Goal: Information Seeking & Learning: Learn about a topic

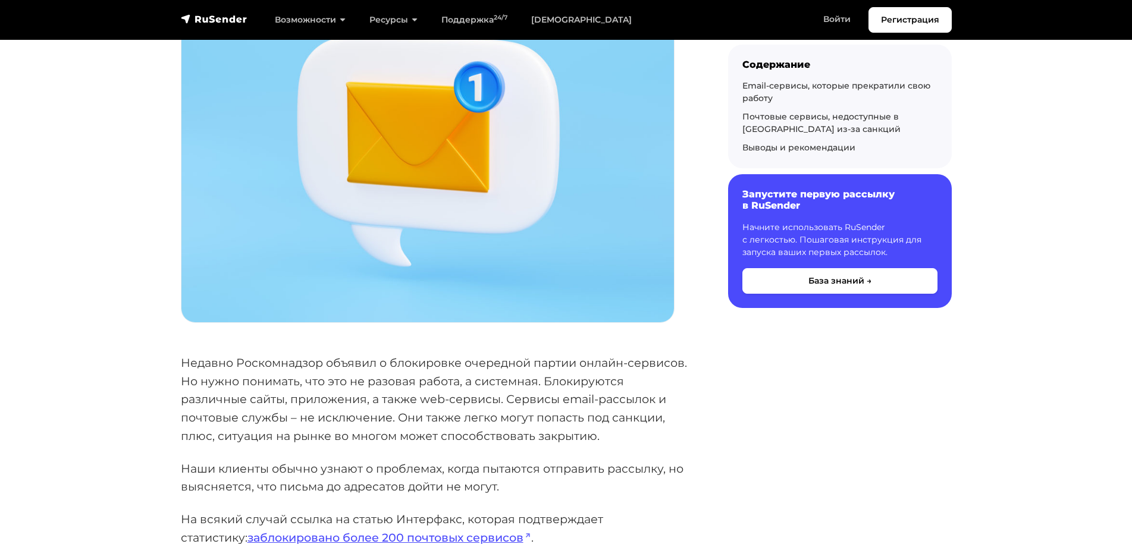
scroll to position [416, 0]
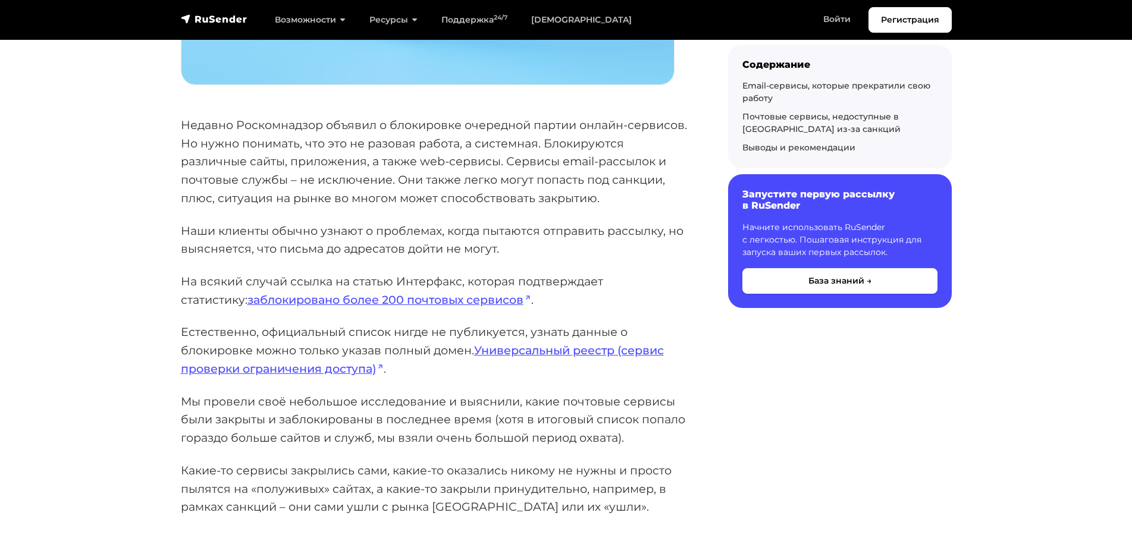
scroll to position [595, 0]
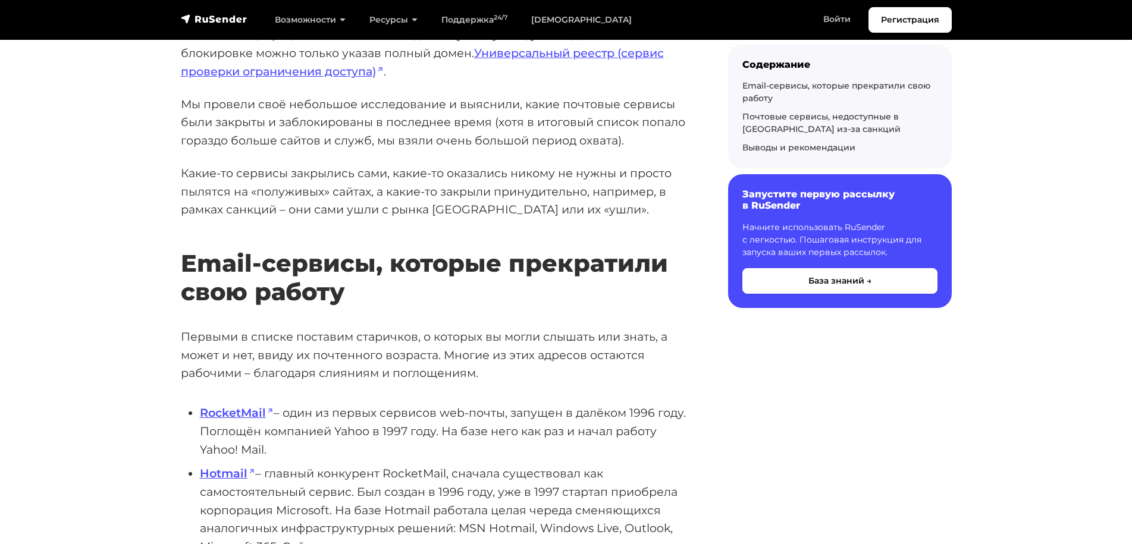
scroll to position [892, 0]
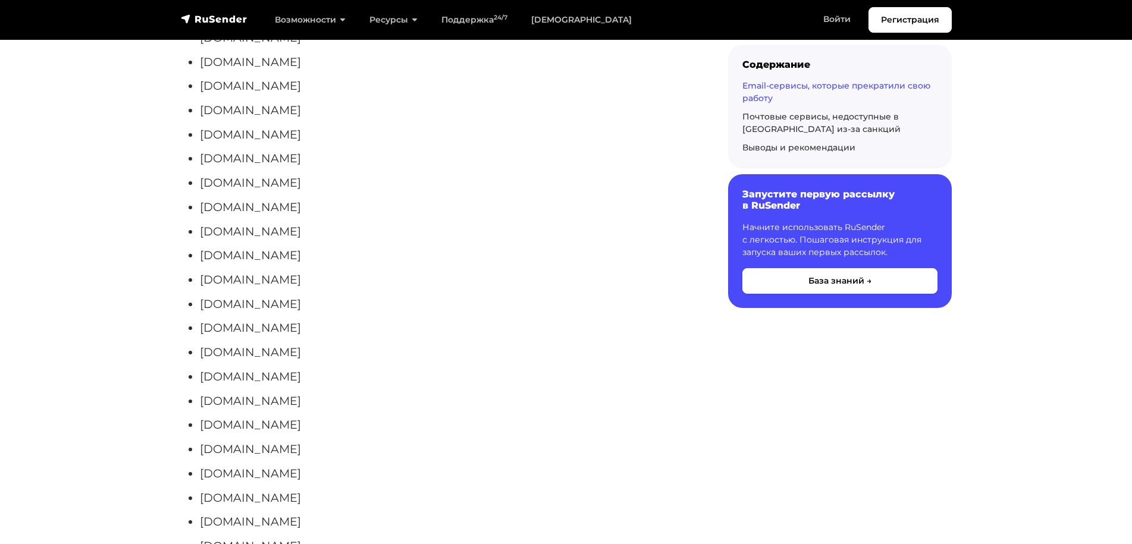
scroll to position [3796, 0]
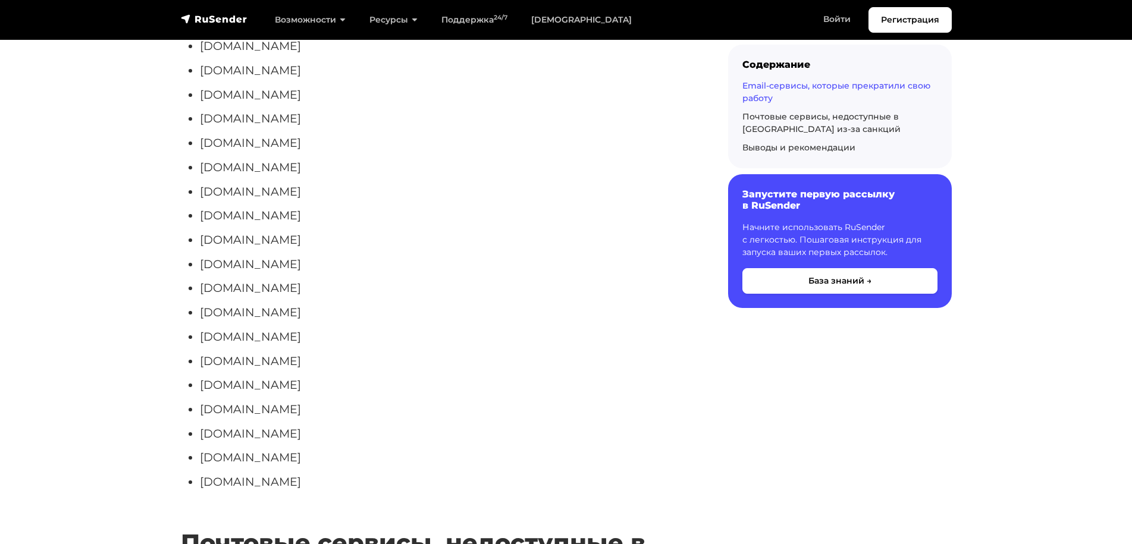
click at [587, 303] on li "[DOMAIN_NAME]" at bounding box center [445, 312] width 490 height 18
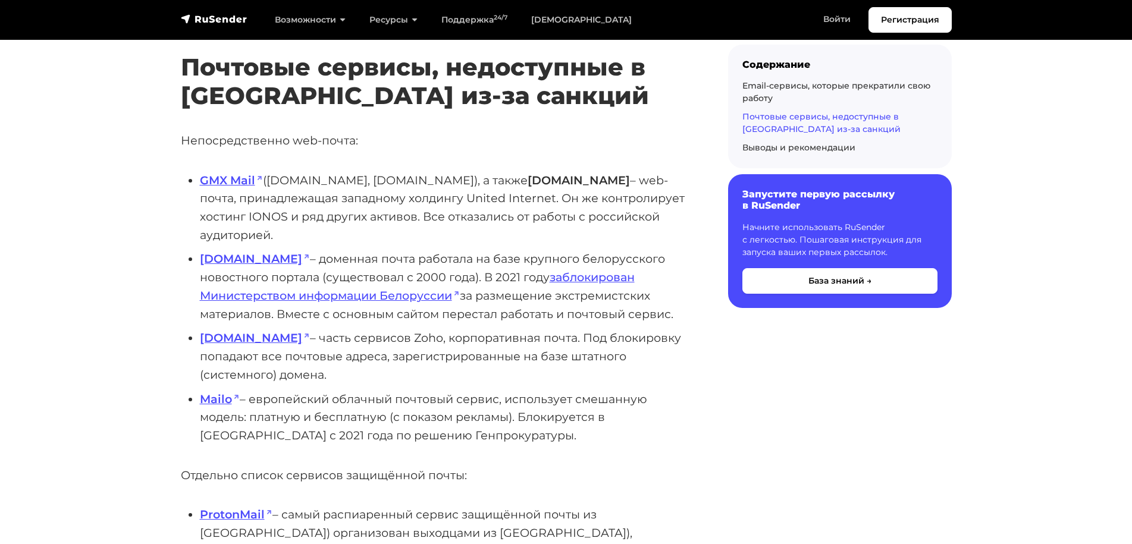
scroll to position [4331, 0]
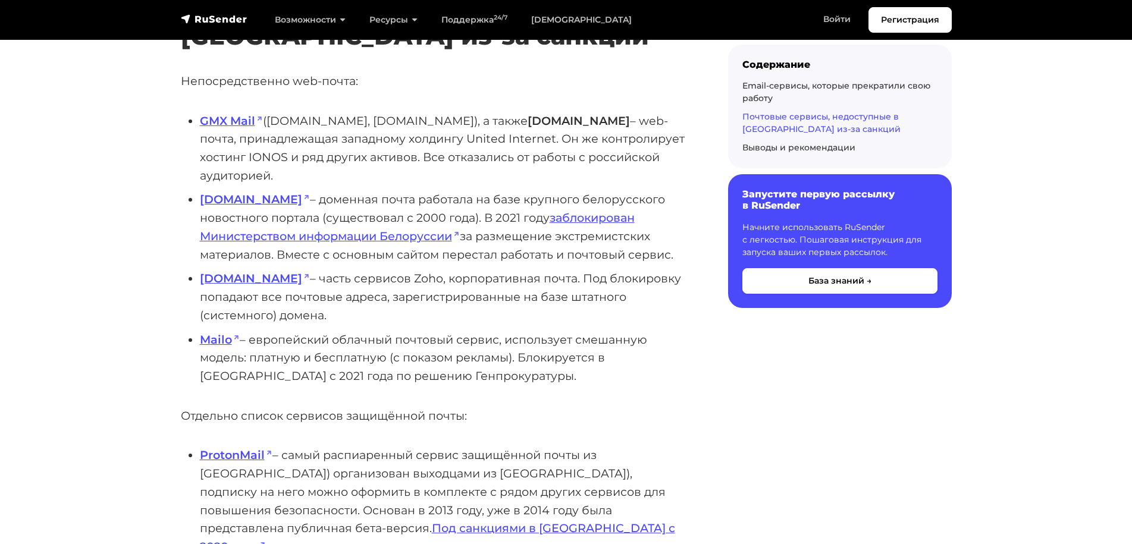
drag, startPoint x: 33, startPoint y: 226, endPoint x: 7, endPoint y: 240, distance: 29.5
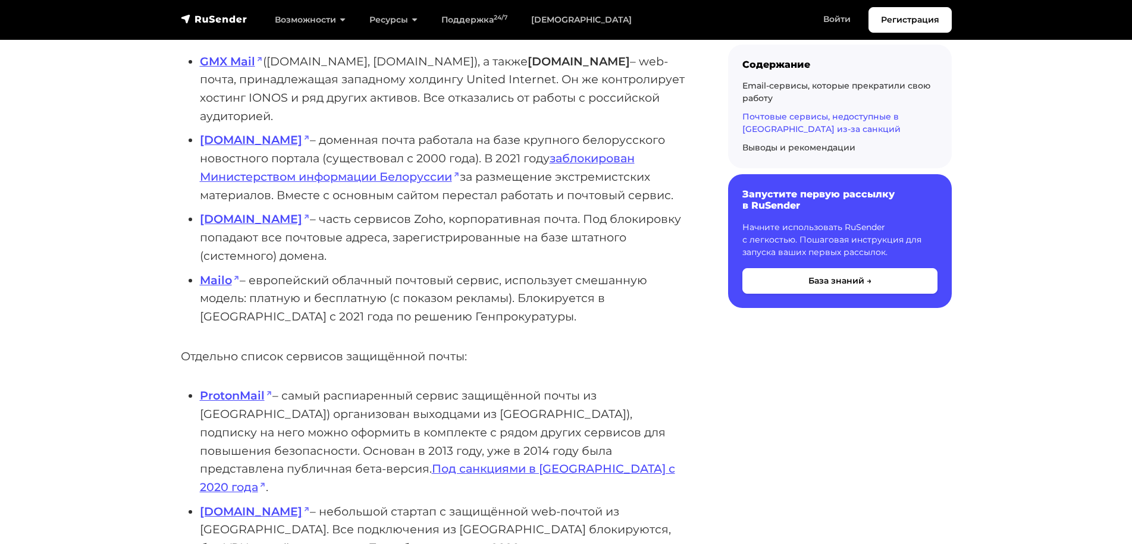
scroll to position [4450, 0]
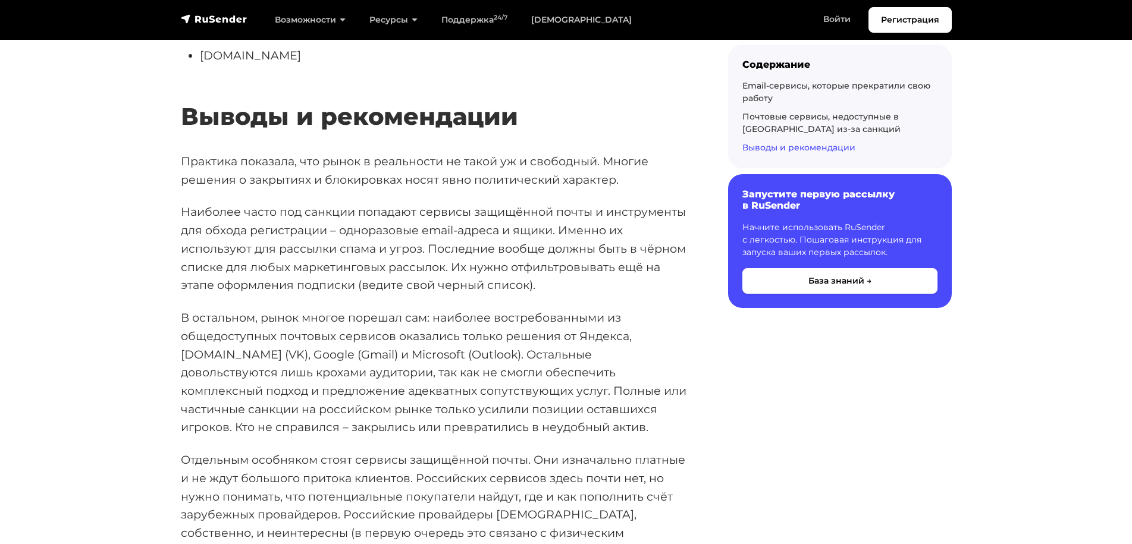
scroll to position [5819, 0]
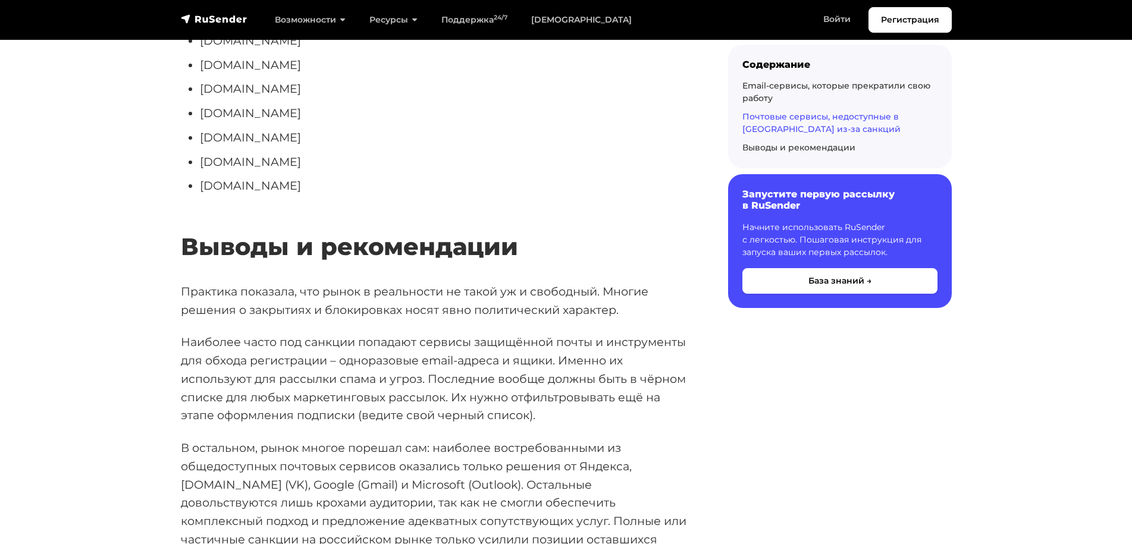
scroll to position [5236, 0]
